Goal: Task Accomplishment & Management: Use online tool/utility

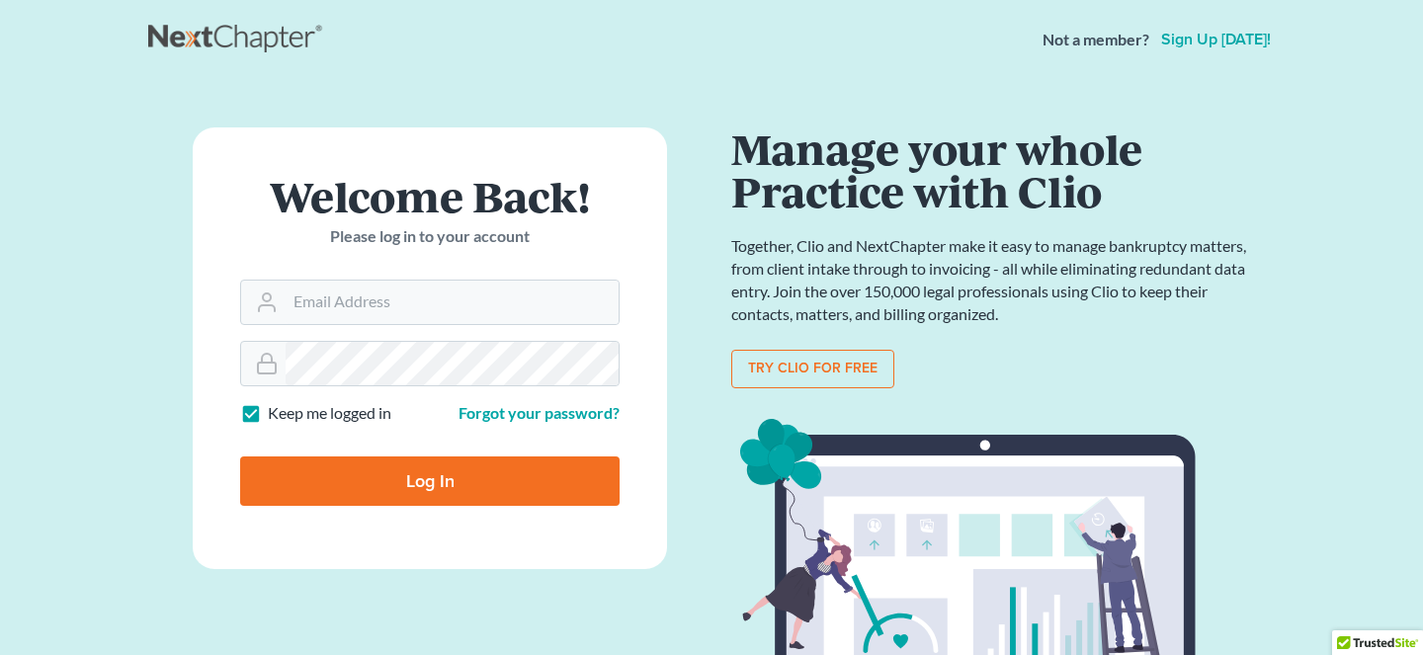
click at [1196, 36] on link "Sign up [DATE]!" at bounding box center [1216, 40] width 118 height 16
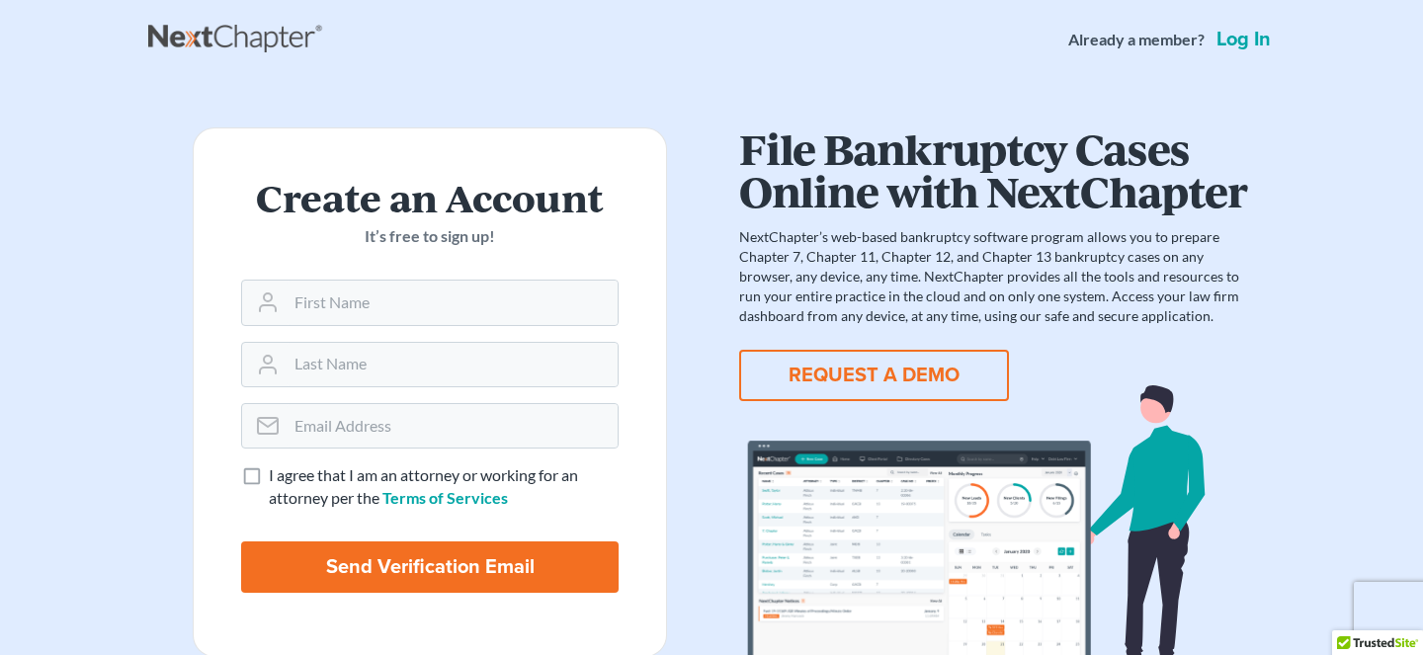
scroll to position [31, 0]
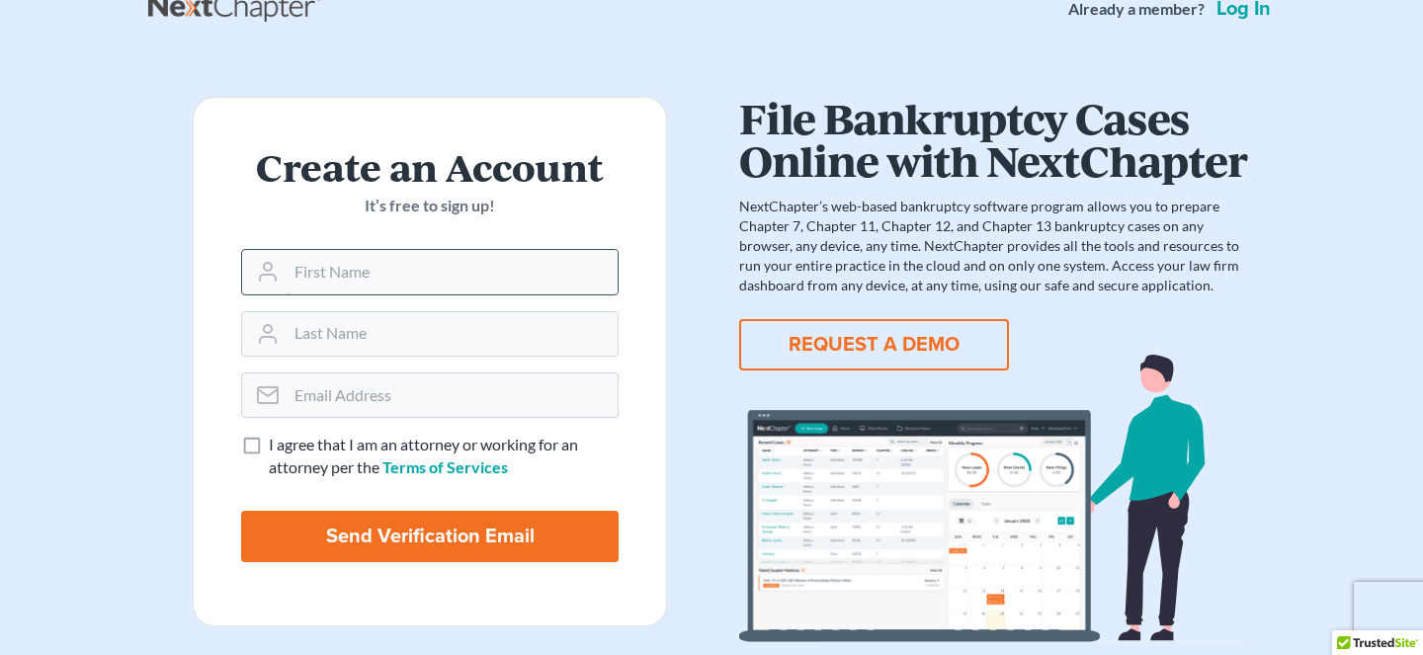
click at [435, 257] on input "text" at bounding box center [452, 271] width 331 height 43
type input "Esther"
click at [427, 333] on input "text" at bounding box center [452, 333] width 331 height 43
type input "Lee"
click at [504, 391] on input "email" at bounding box center [452, 395] width 331 height 43
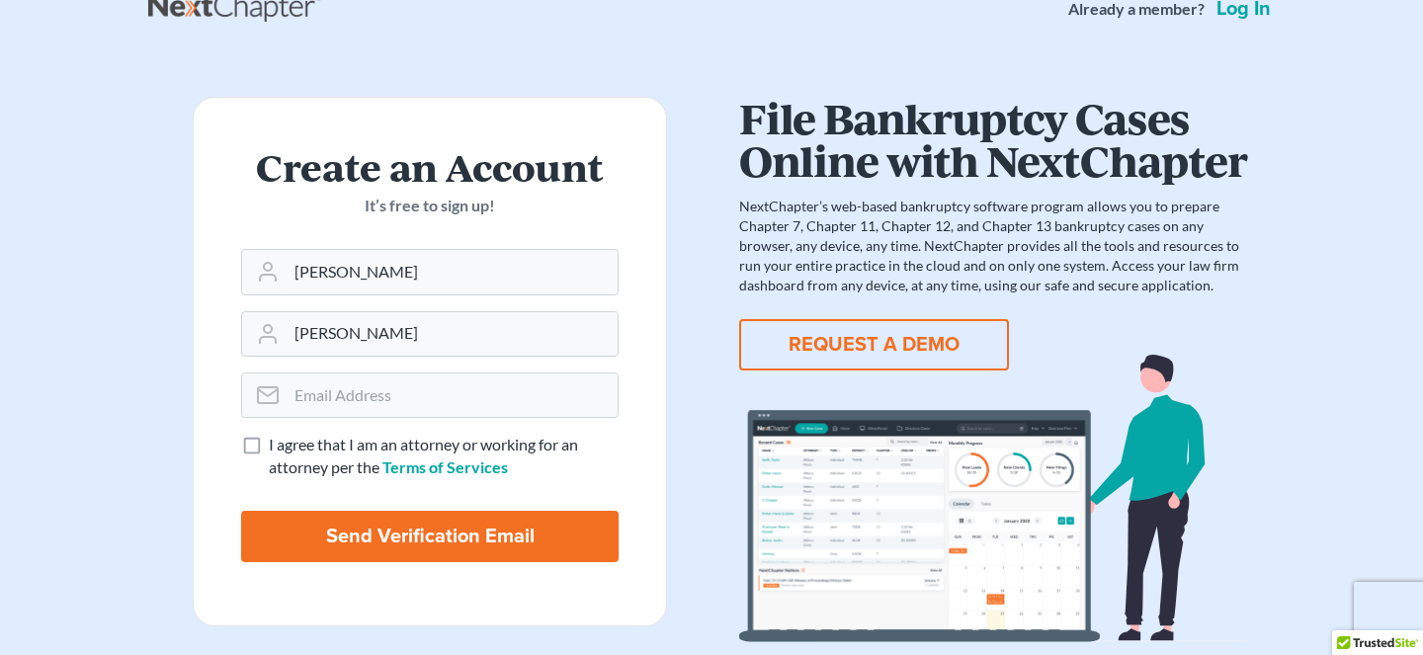
scroll to position [0, 0]
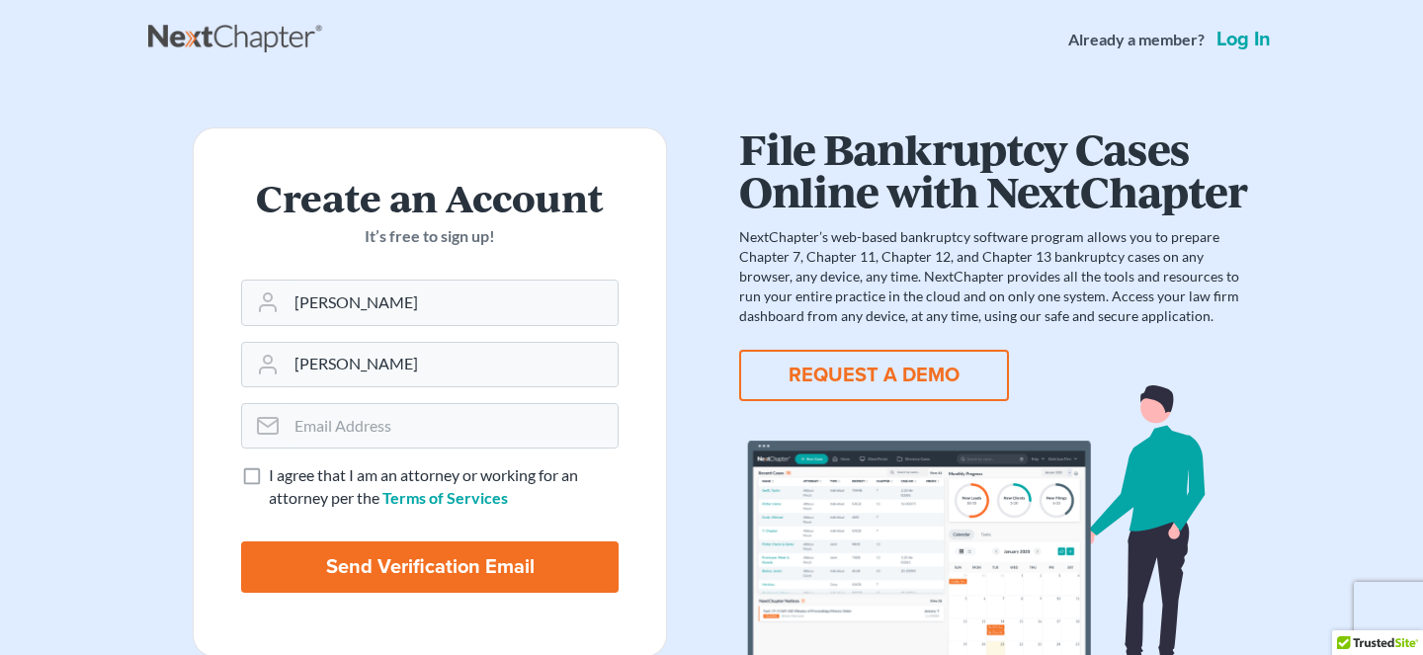
click at [1260, 39] on link "Log in" at bounding box center [1243, 40] width 62 height 20
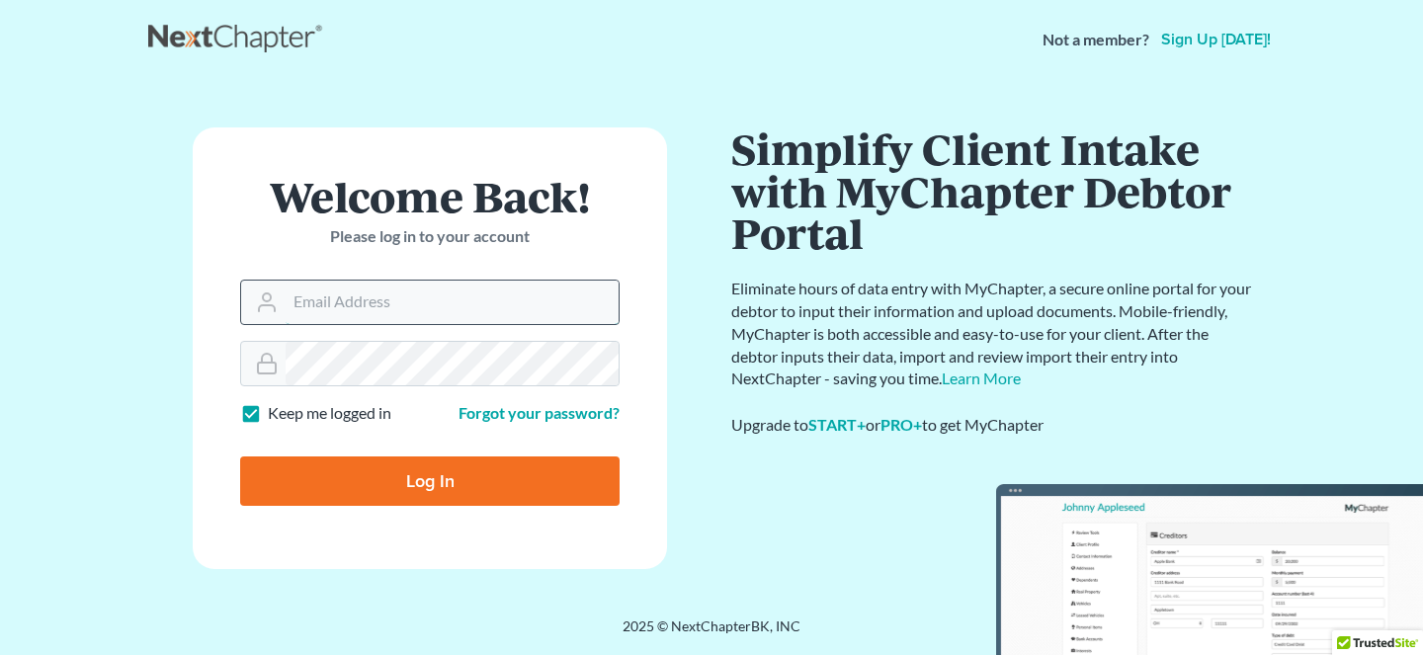
click at [472, 297] on input "Email Address" at bounding box center [452, 302] width 333 height 43
paste input "contact@mvnlaw.com"
type input "contact@mvnlaw.com"
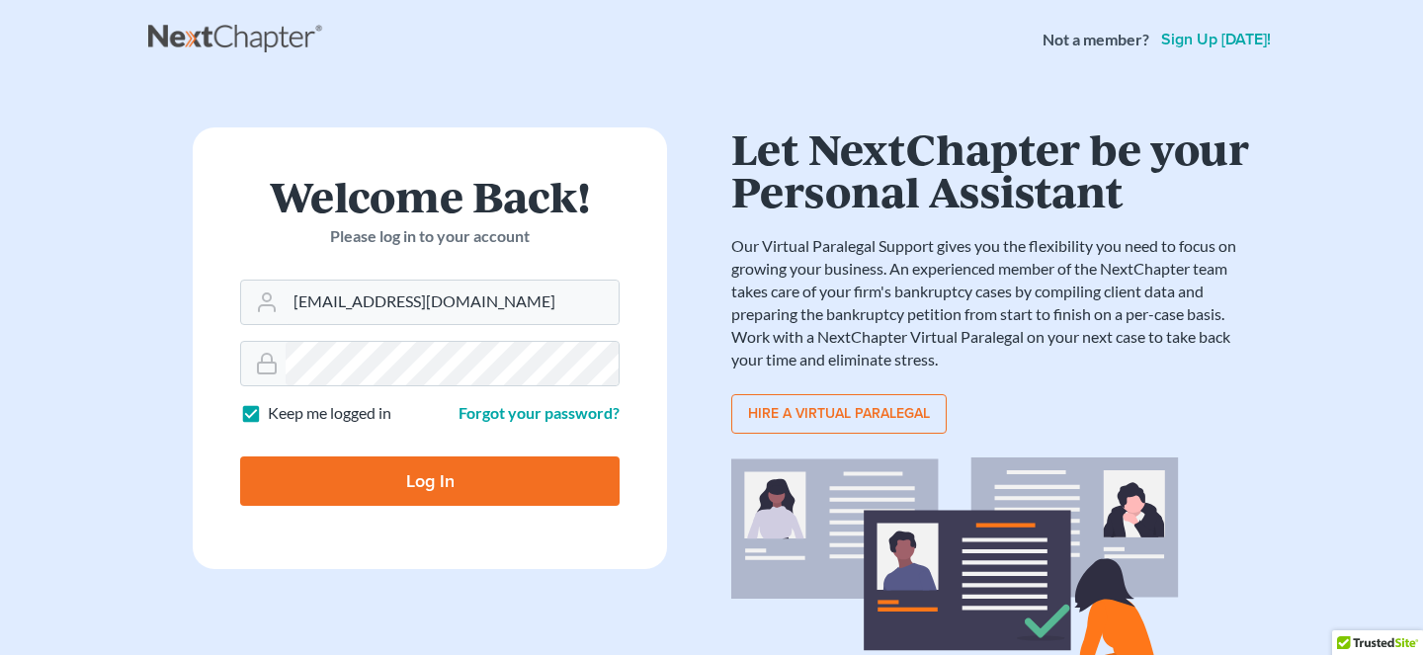
click at [352, 477] on input "Log In" at bounding box center [429, 481] width 379 height 49
type input "Thinking..."
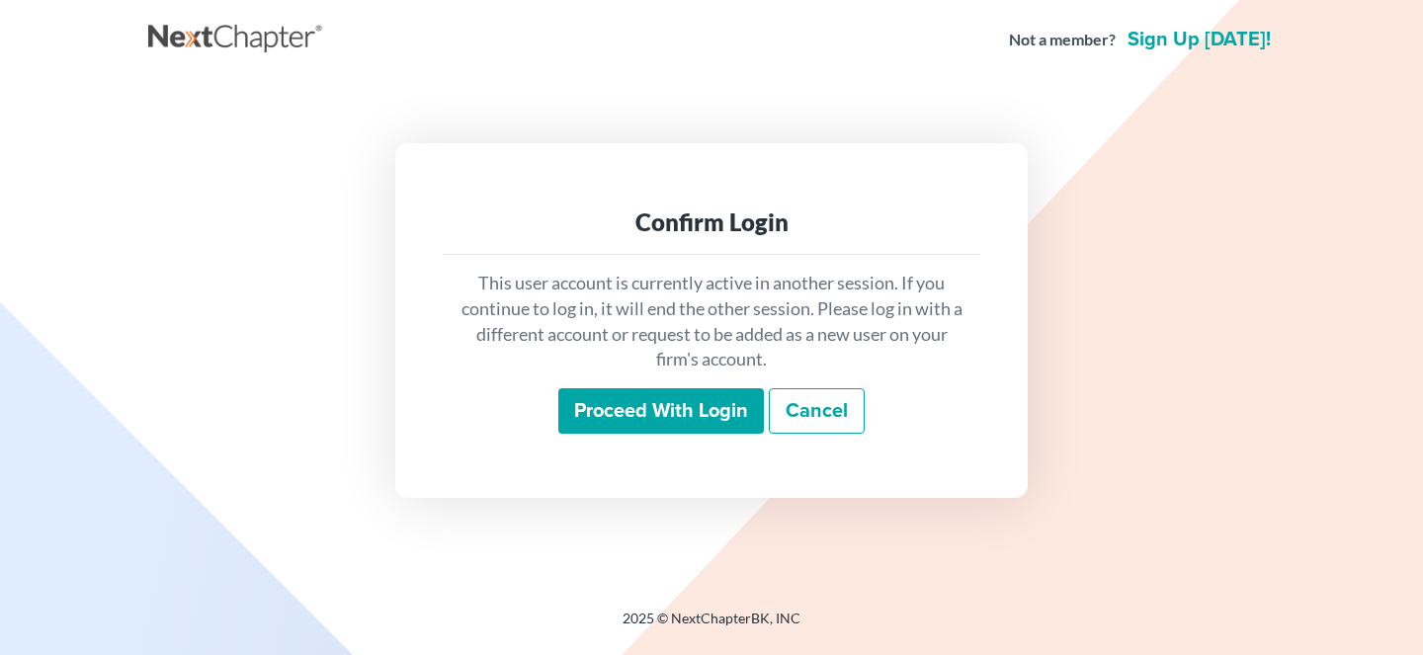
click at [616, 414] on input "Proceed with login" at bounding box center [661, 410] width 206 height 45
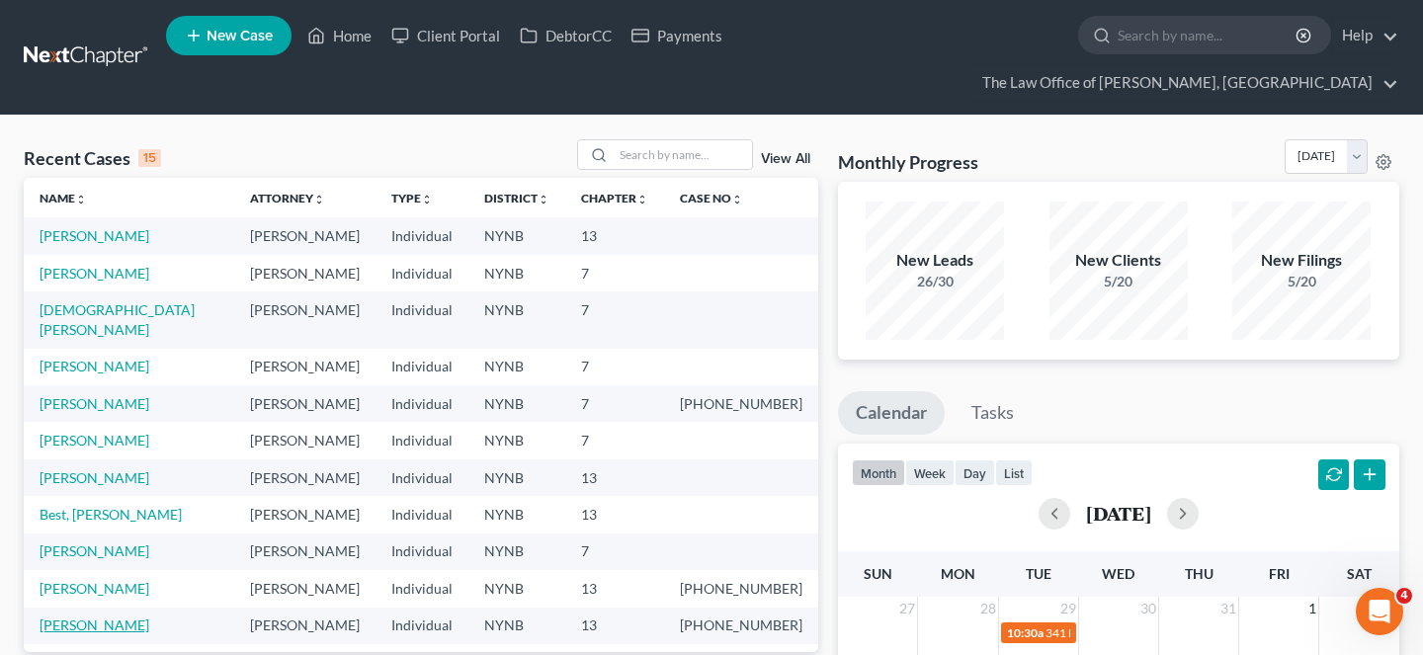
click at [97, 617] on link "[PERSON_NAME]" at bounding box center [95, 625] width 110 height 17
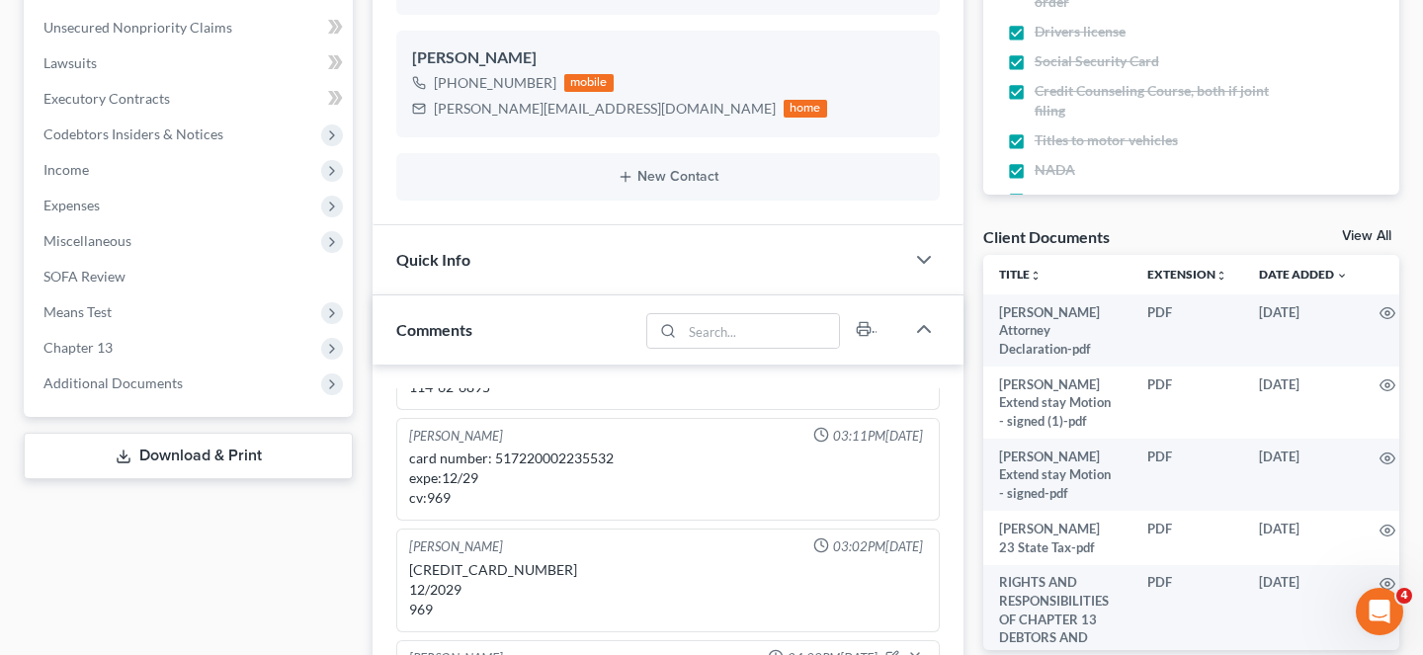
scroll to position [567, 0]
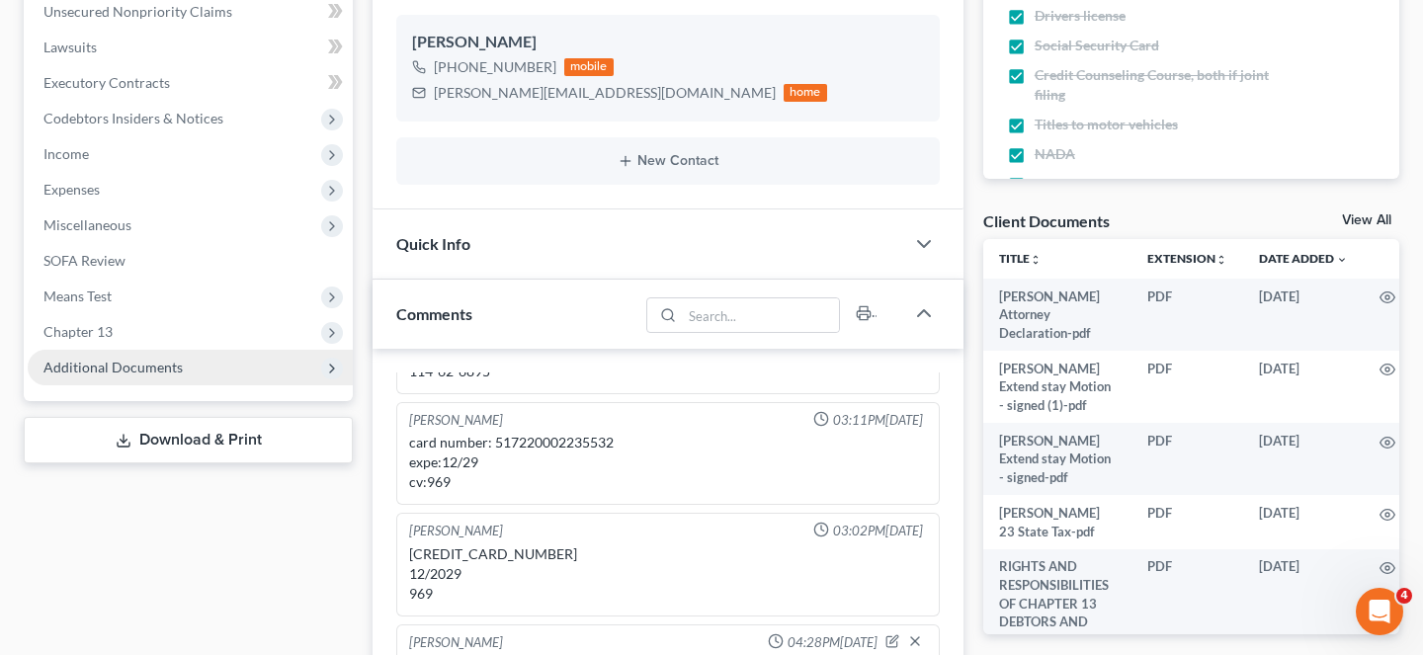
click at [266, 350] on span "Additional Documents" at bounding box center [190, 368] width 325 height 36
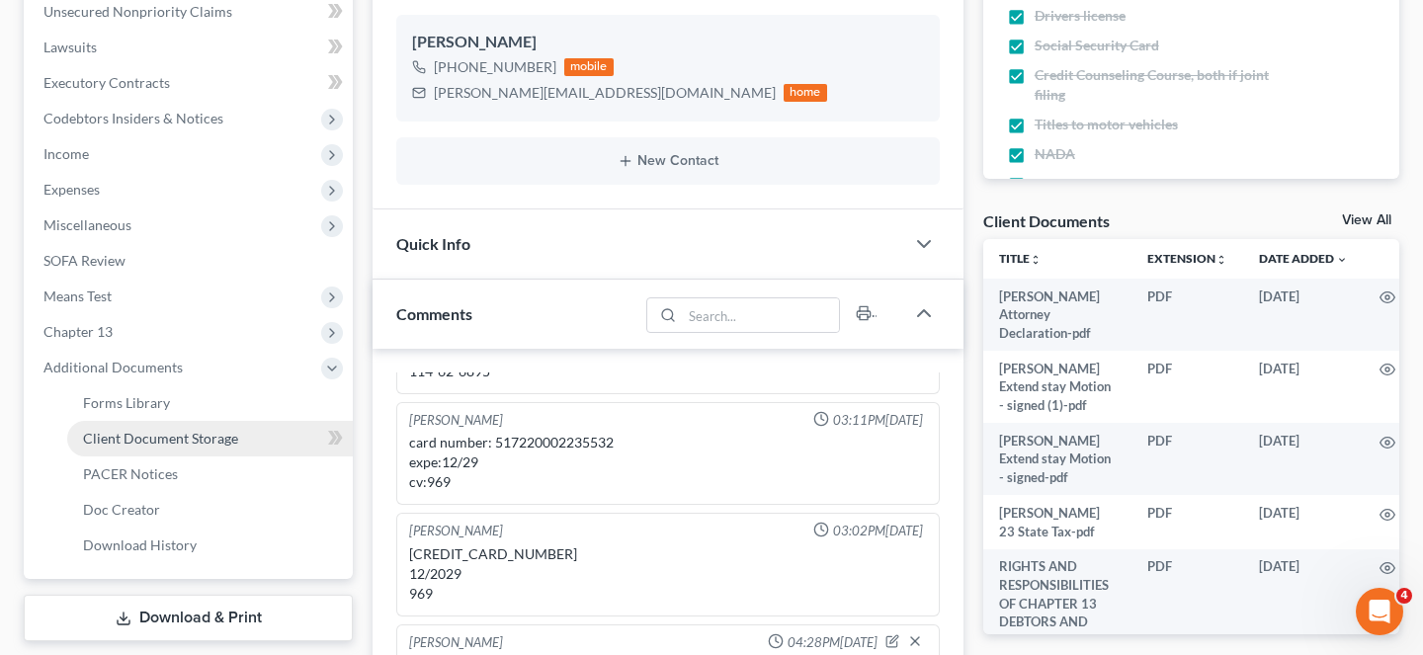
click at [217, 430] on span "Client Document Storage" at bounding box center [160, 438] width 155 height 17
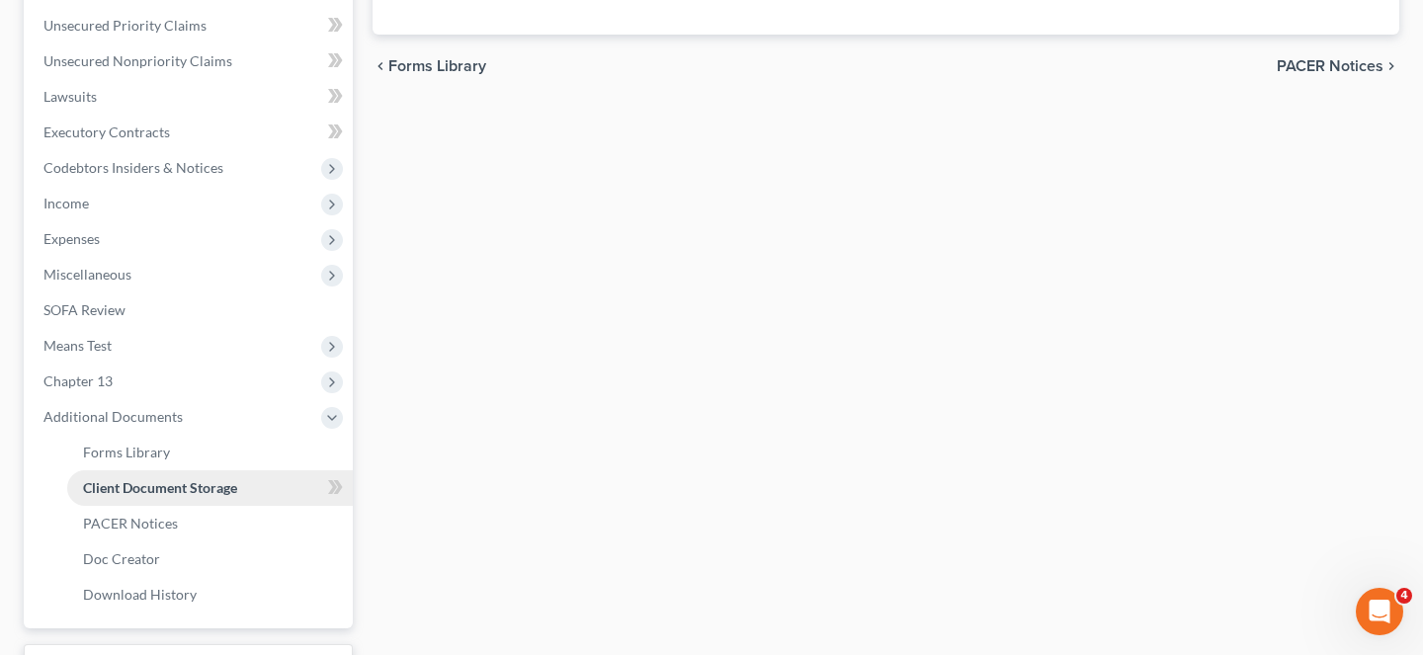
scroll to position [393, 0]
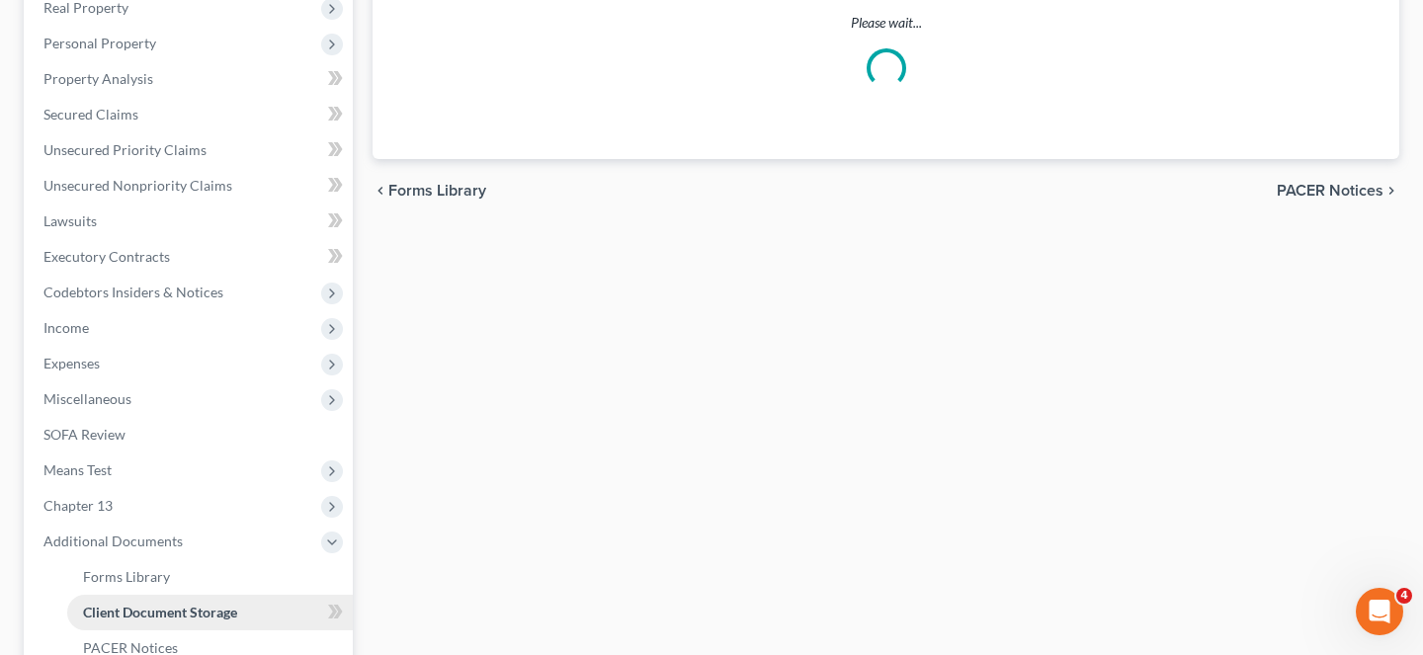
select select "5"
select select "1"
select select "2"
select select "6"
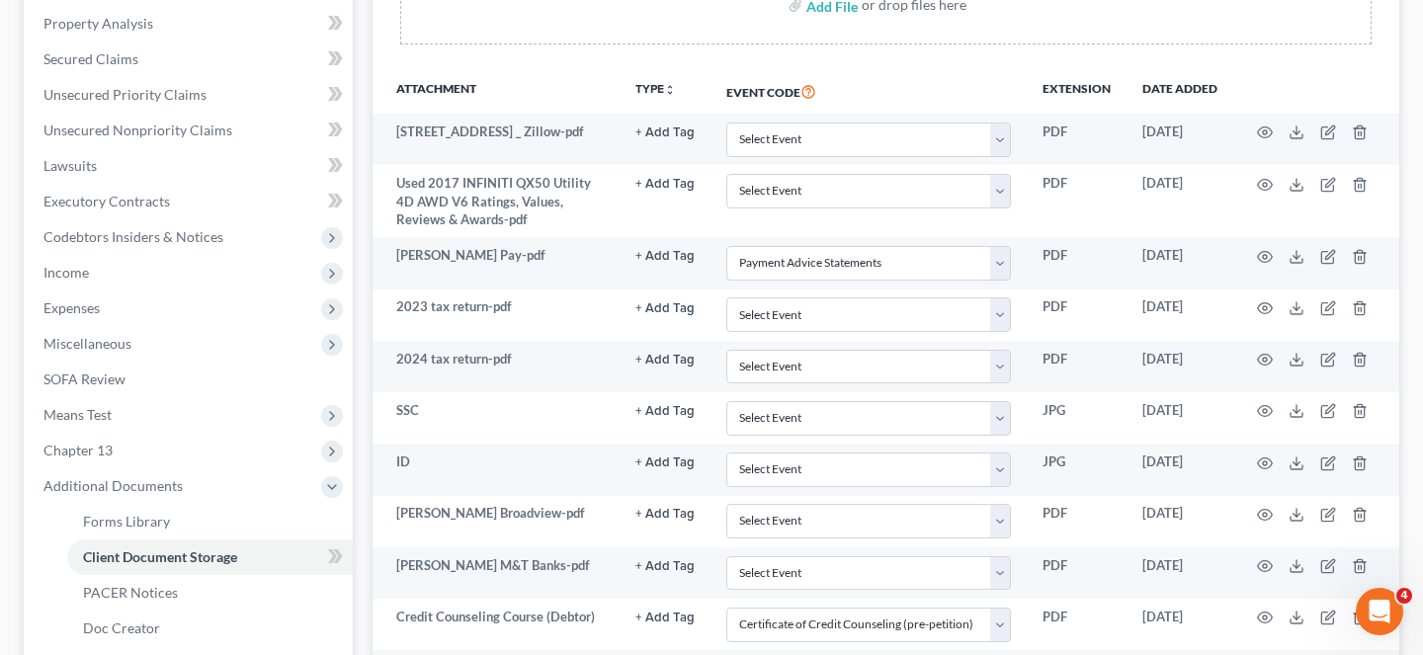
scroll to position [437, 0]
